Goal: Transaction & Acquisition: Purchase product/service

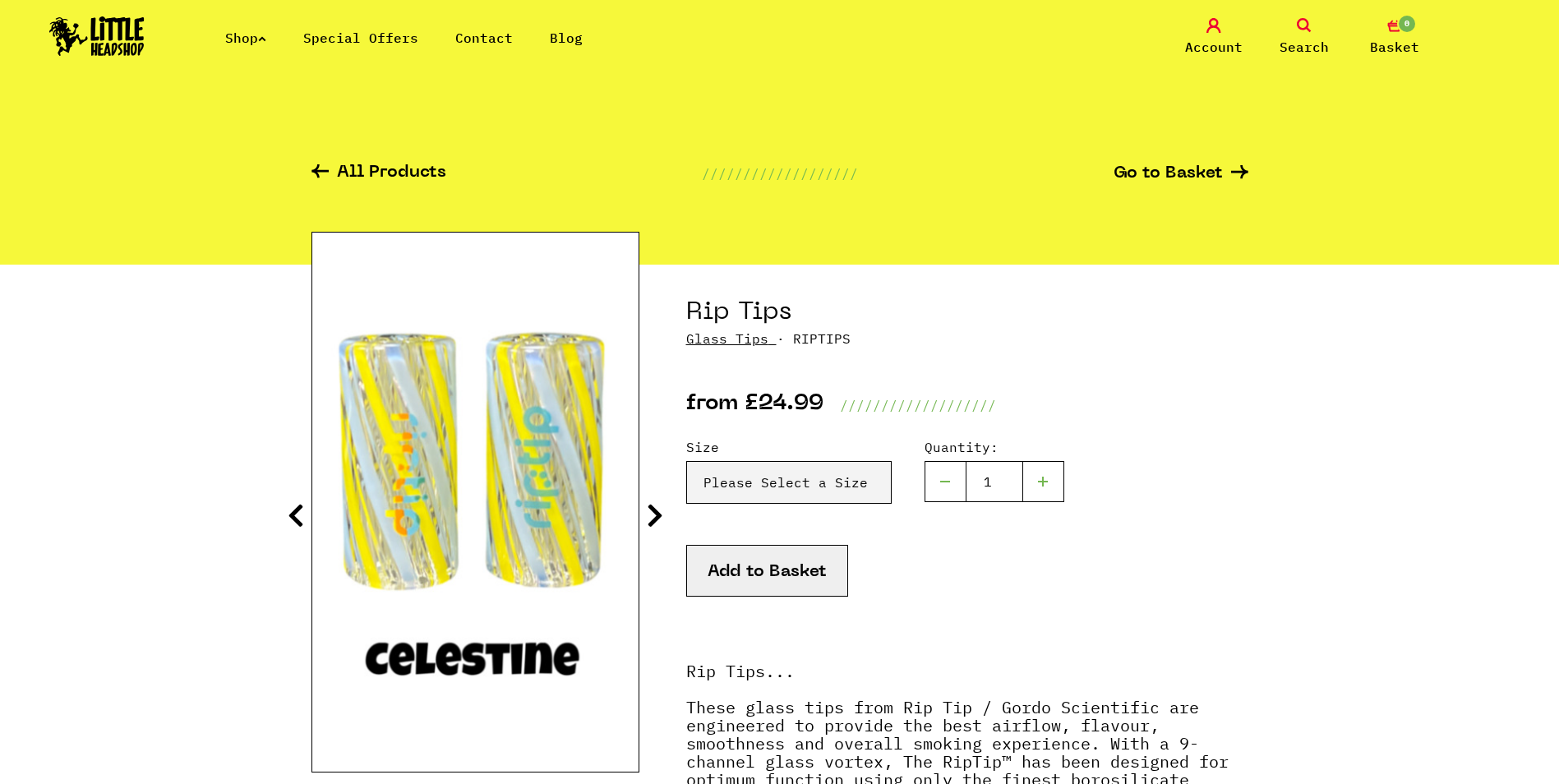
click at [102, 49] on img at bounding box center [96, 36] width 95 height 40
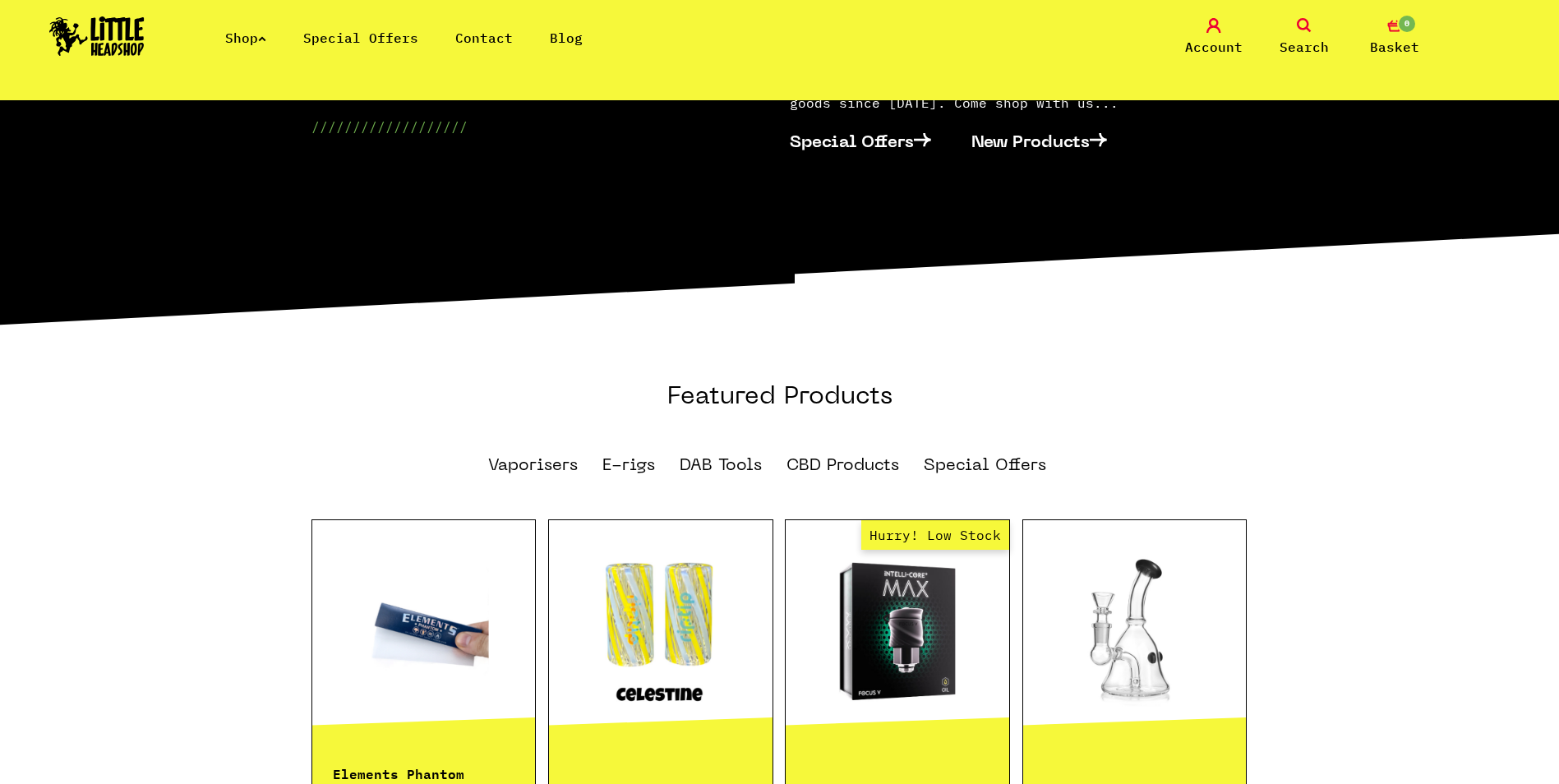
scroll to position [986, 0]
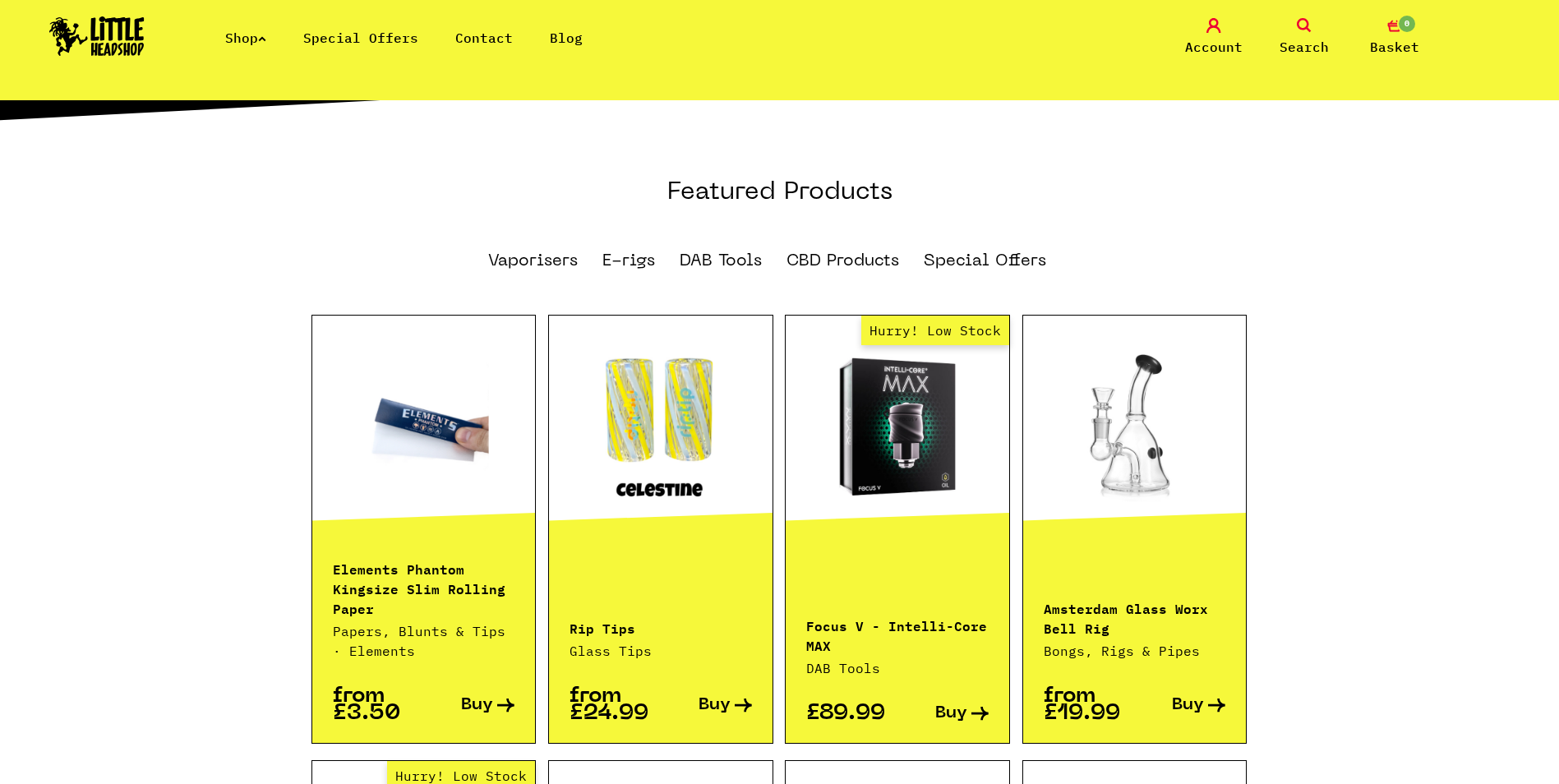
click at [237, 201] on section "Featured Products Vaporisers E-rigs DAB Tools CBD Products Special Offers Eleme…" at bounding box center [780, 717] width 1559 height 1080
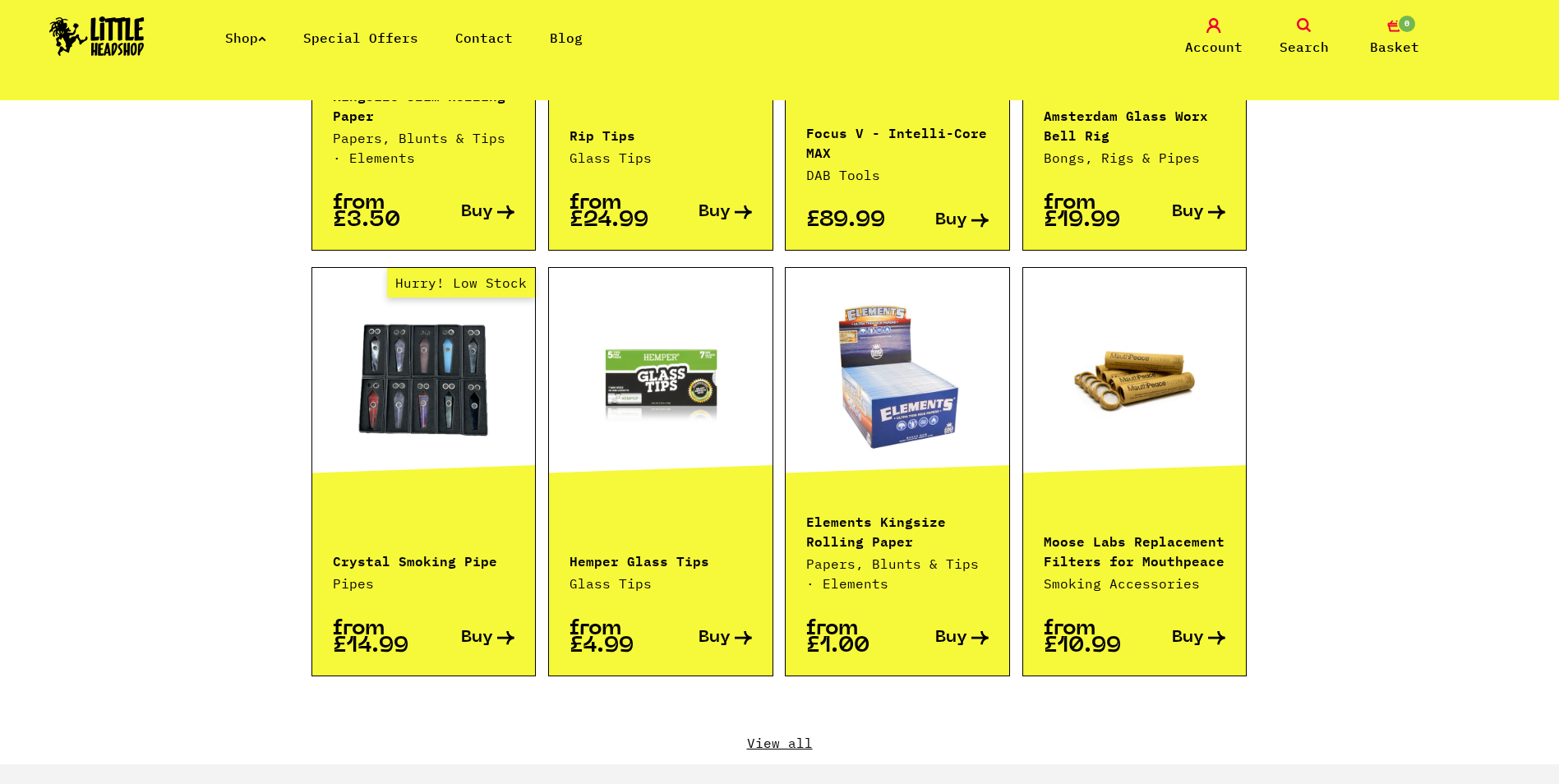
scroll to position [1726, 0]
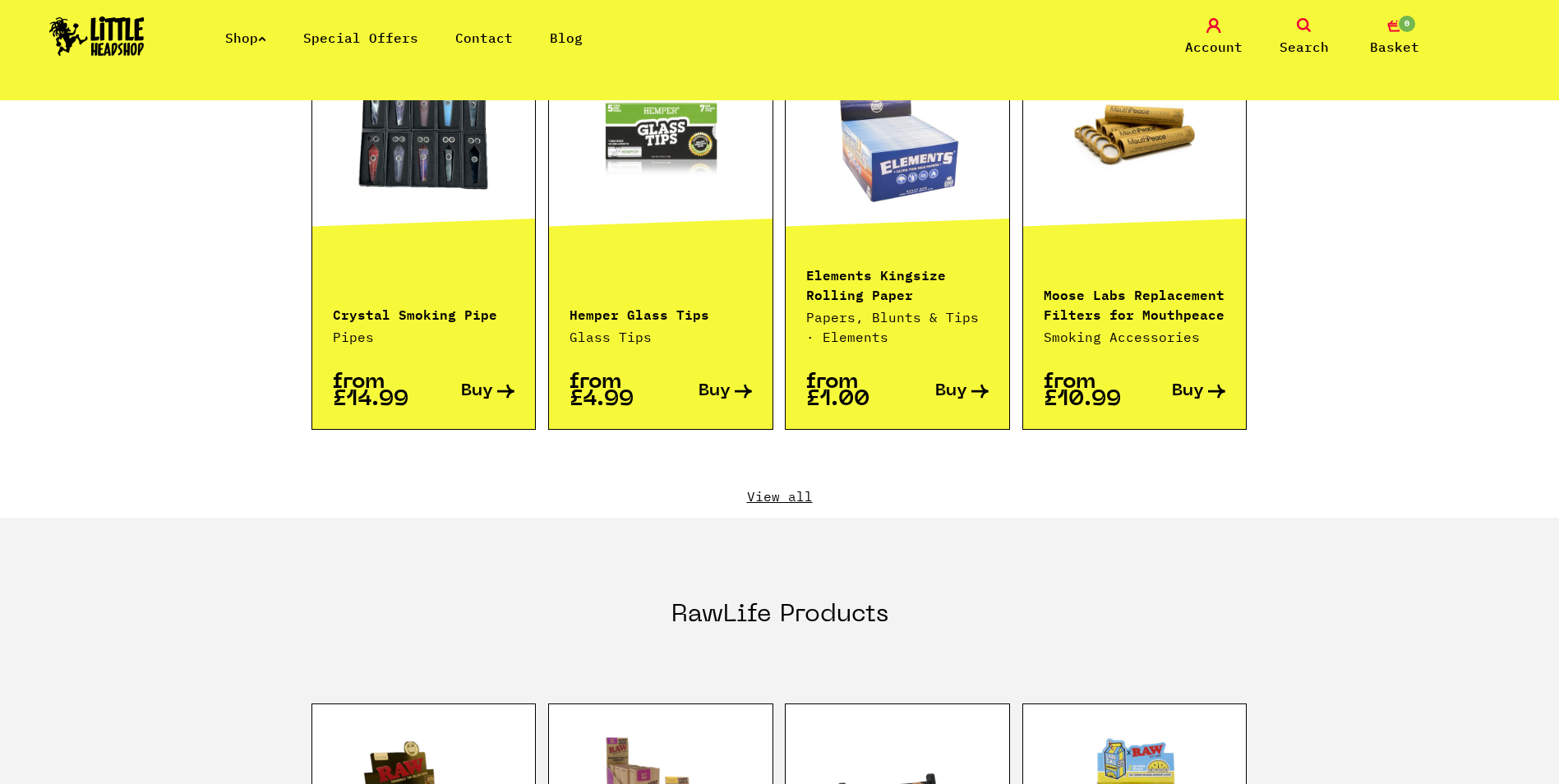
click at [758, 487] on link "View all" at bounding box center [780, 496] width 937 height 18
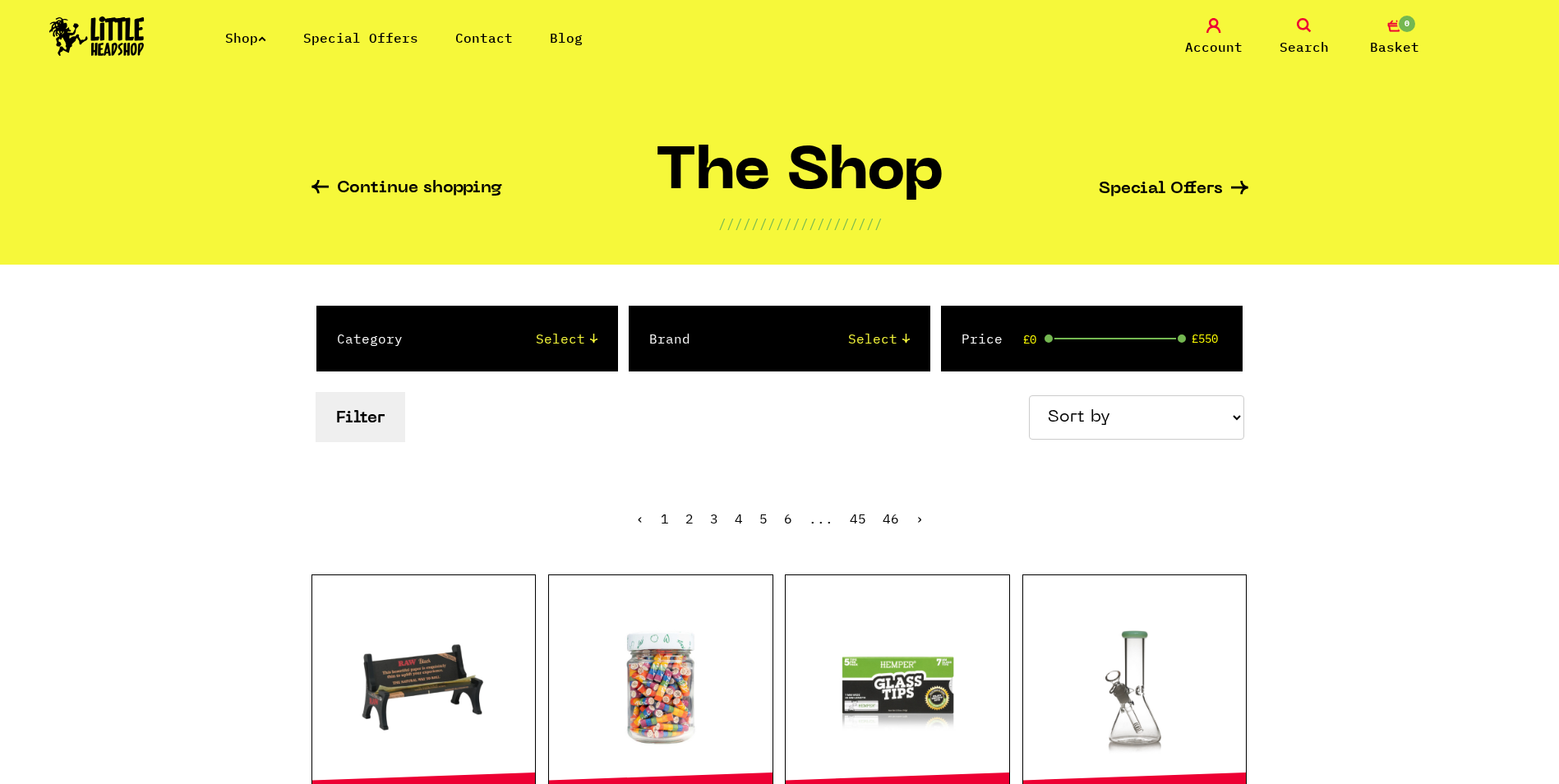
select select "newest"
click at [1032, 395] on select "Sort by Price - Low to High Price - High to Low Newest Products" at bounding box center [1137, 417] width 215 height 44
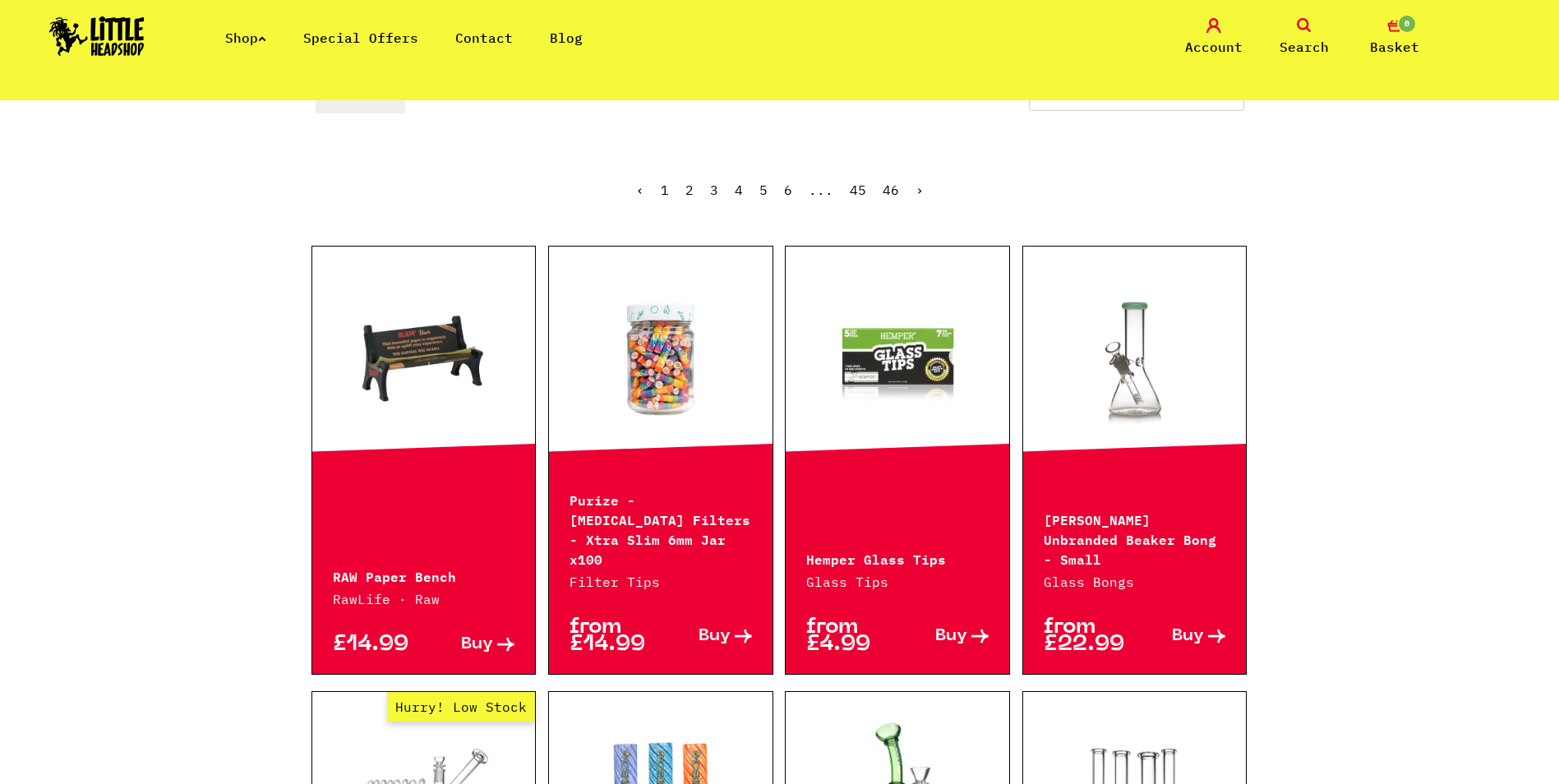
scroll to position [411, 0]
